Goal: Task Accomplishment & Management: Manage account settings

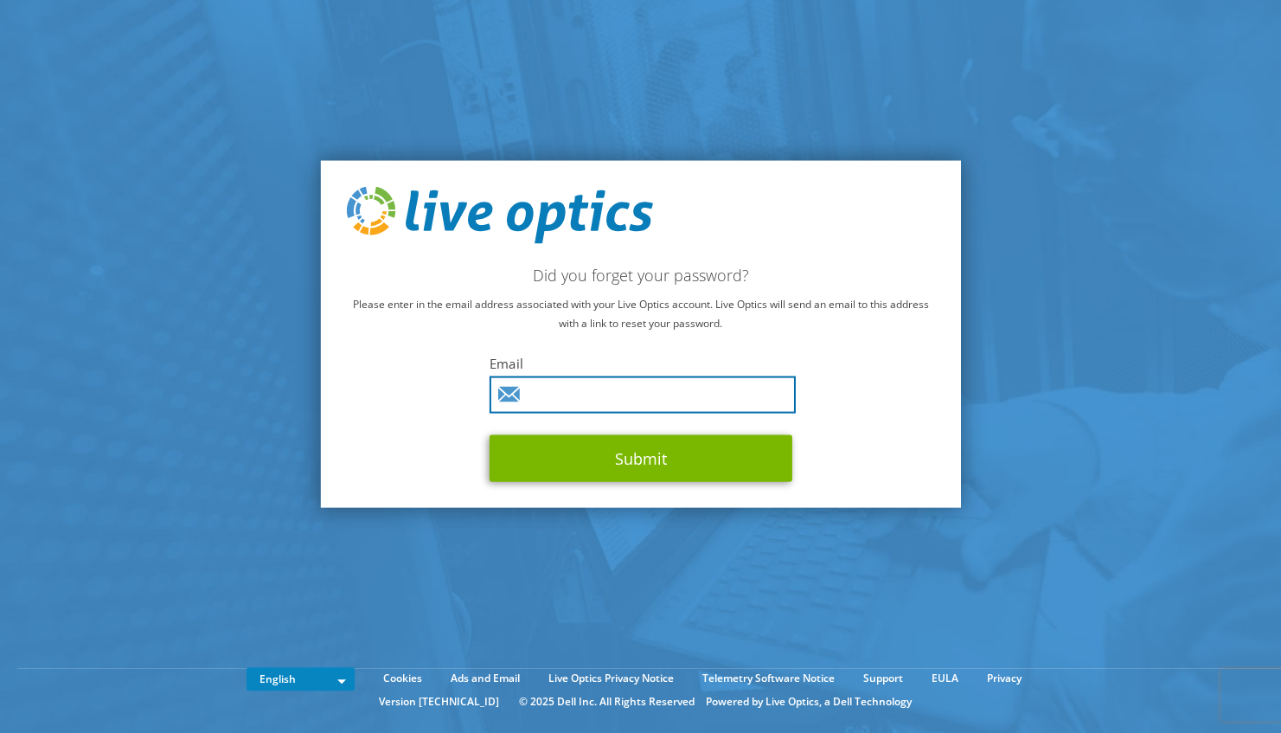
click at [557, 394] on input "text" at bounding box center [643, 393] width 306 height 37
type input "[EMAIL_ADDRESS][DOMAIN_NAME]"
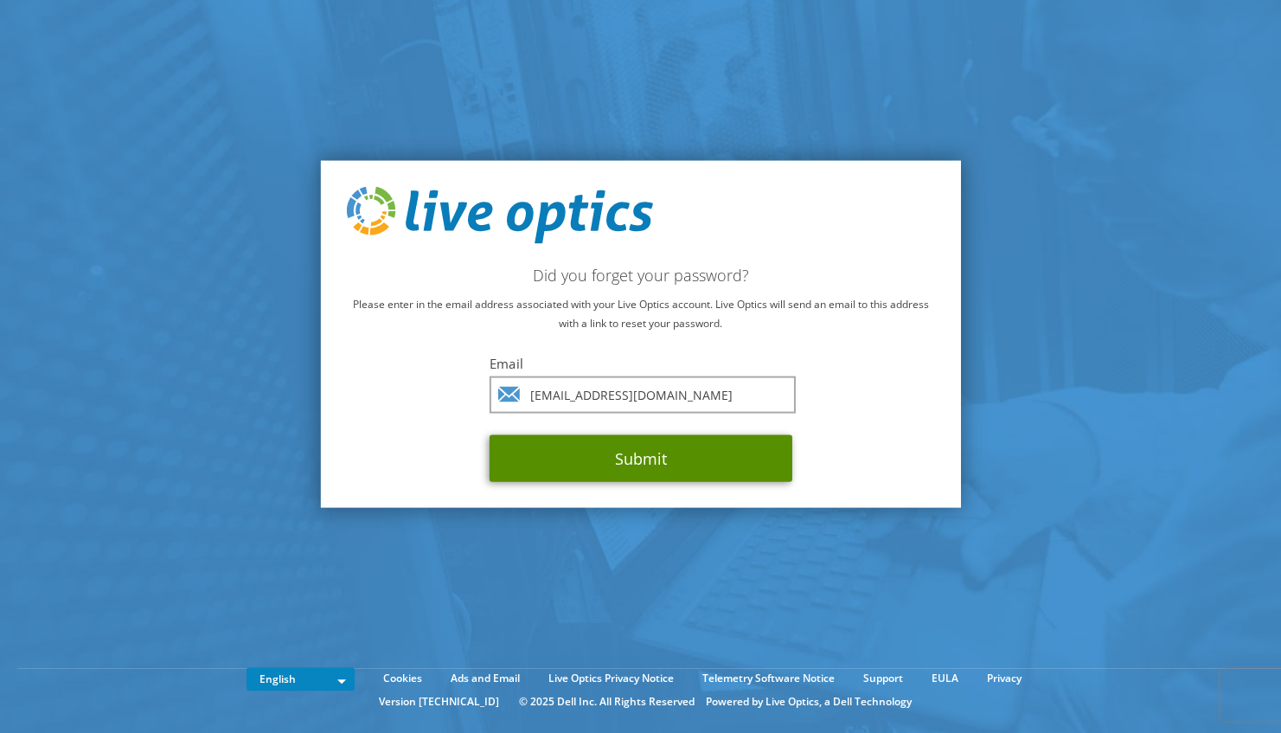
click at [610, 469] on button "Submit" at bounding box center [641, 457] width 303 height 47
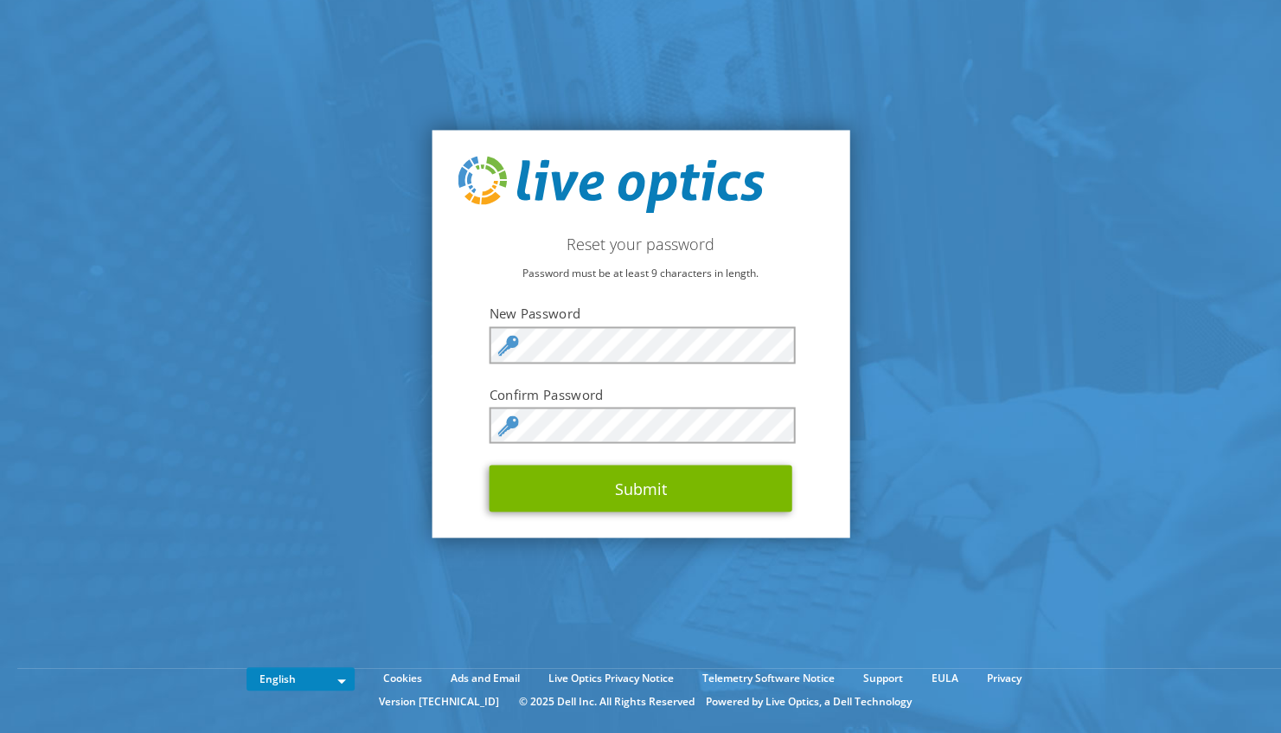
click at [782, 341] on keeper-lock "Open Keeper Popup" at bounding box center [776, 345] width 21 height 21
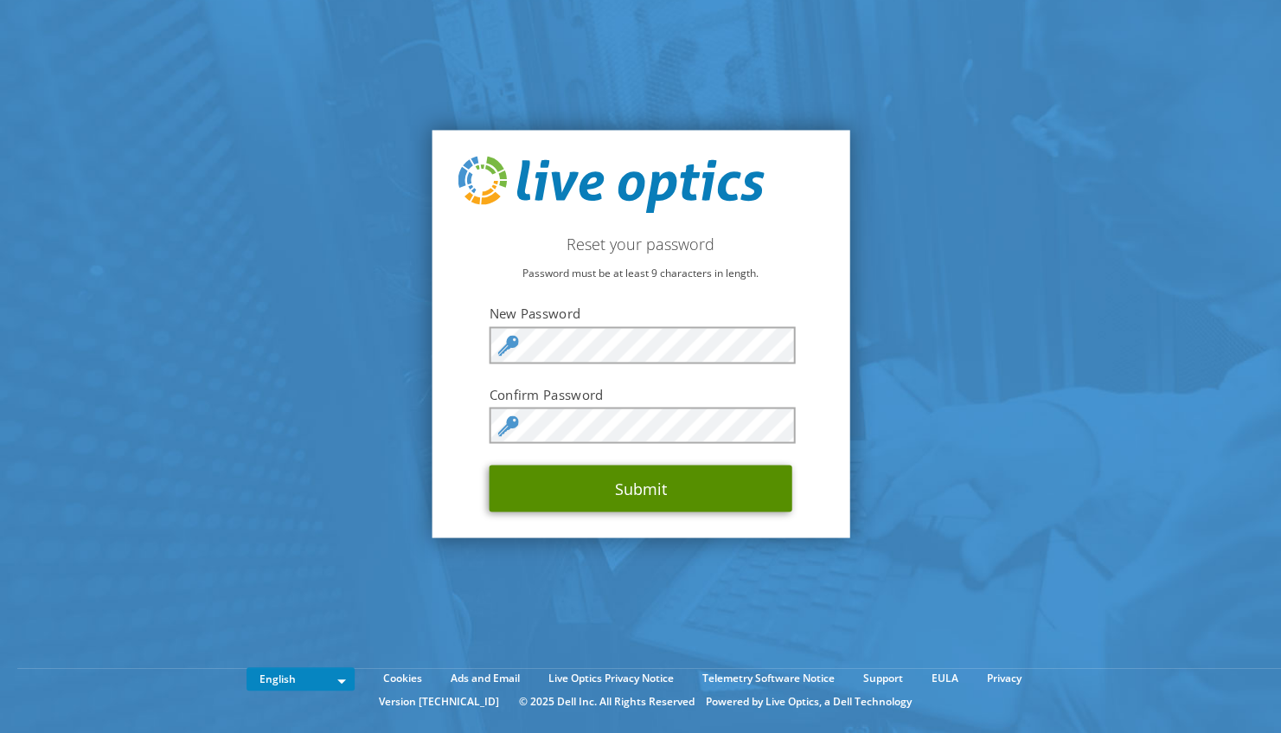
click at [618, 486] on button "Submit" at bounding box center [641, 488] width 303 height 47
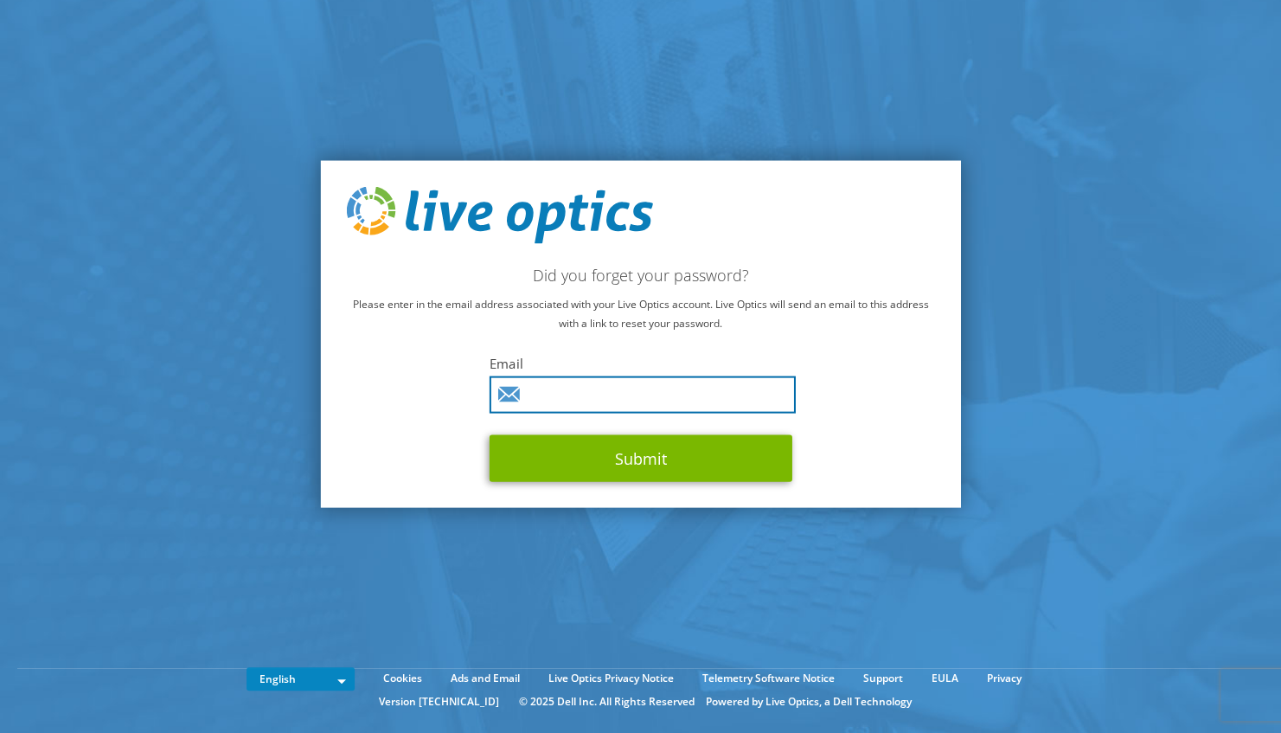
click at [554, 394] on input "text" at bounding box center [643, 393] width 306 height 37
type input "r.oogink@hengelo.nl"
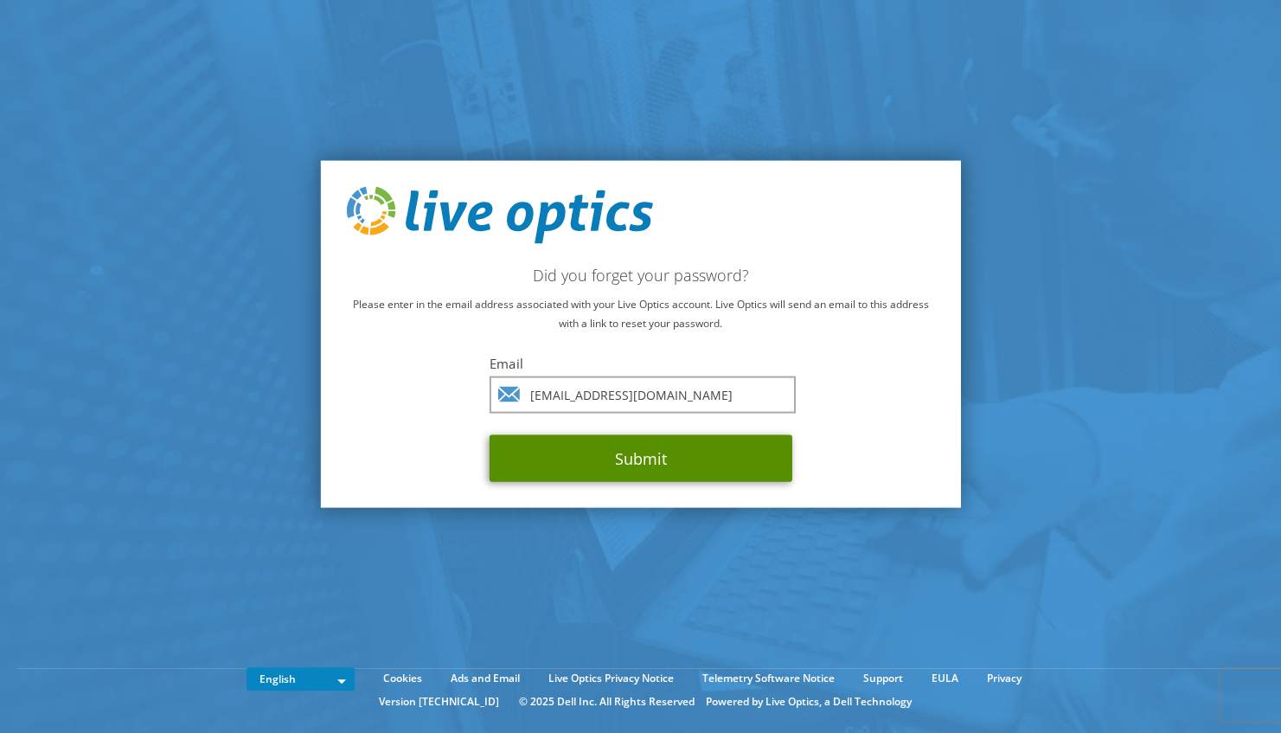
click at [598, 461] on button "Submit" at bounding box center [641, 457] width 303 height 47
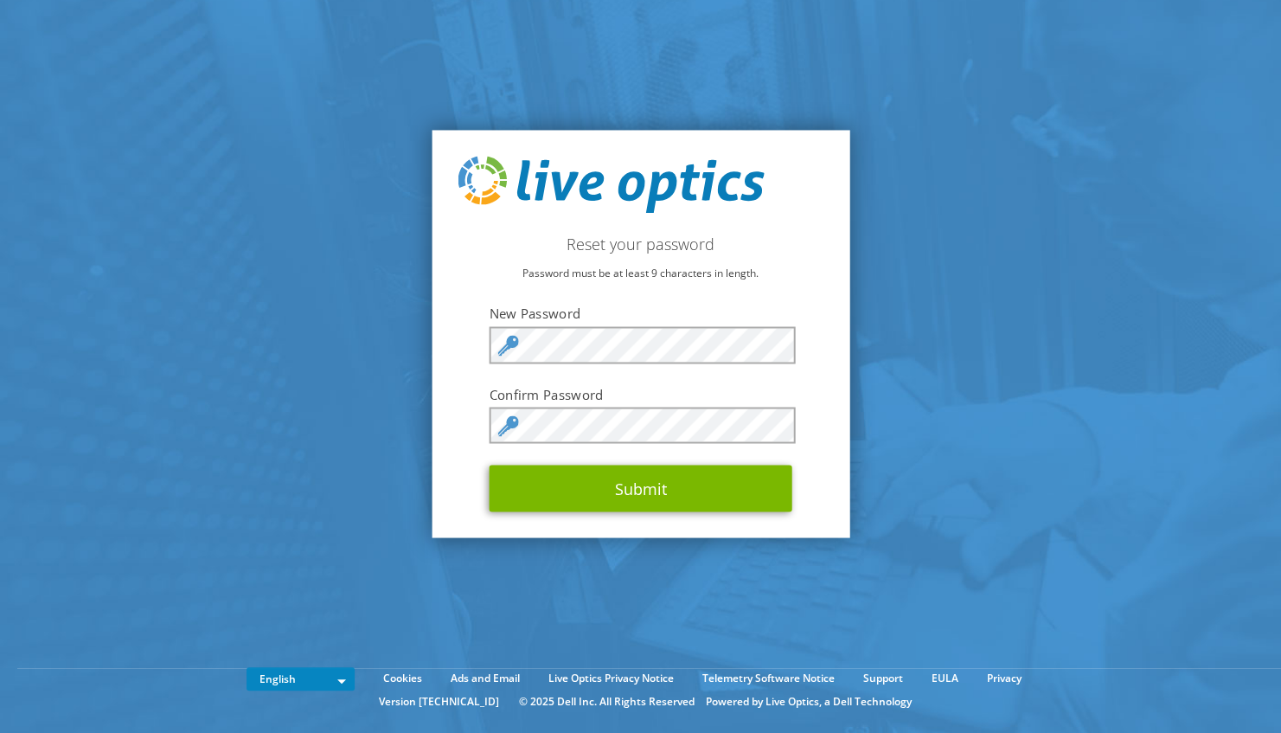
click at [1057, 332] on section "Reset your password Password must be at least 9 characters in length. New Passw…" at bounding box center [640, 334] width 1281 height 668
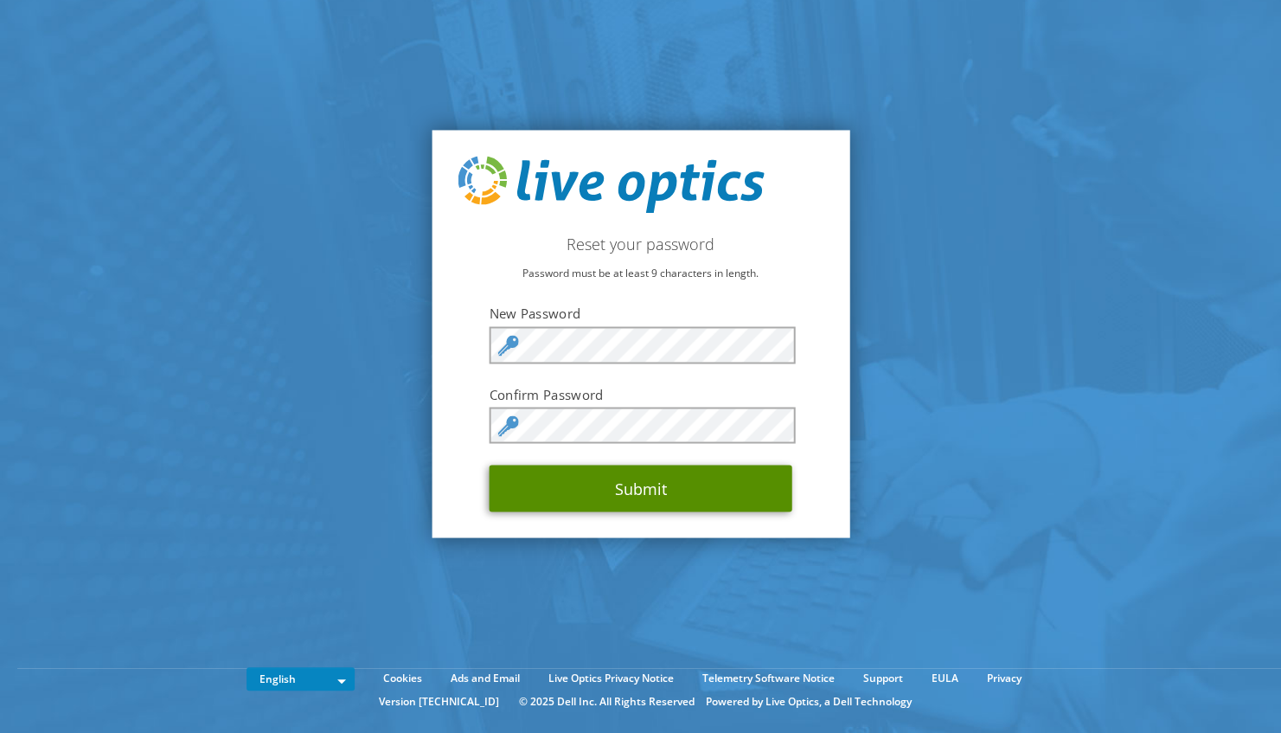
click at [676, 491] on button "Submit" at bounding box center [641, 488] width 303 height 47
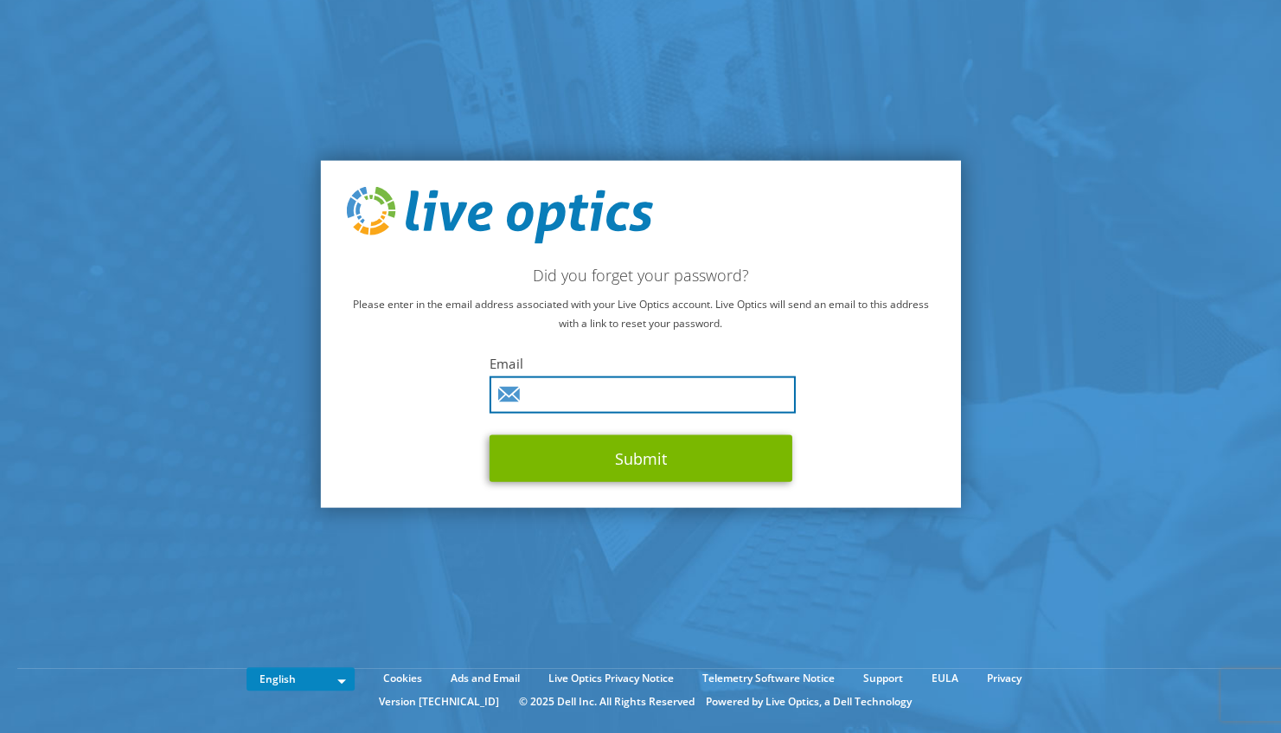
click at [545, 403] on input "text" at bounding box center [643, 393] width 306 height 37
